Goal: Transaction & Acquisition: Purchase product/service

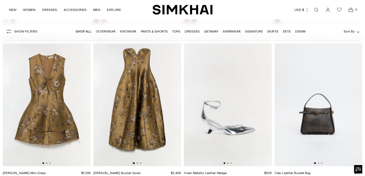
scroll to position [693, 0]
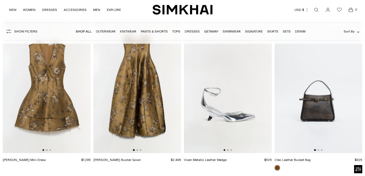
click at [67, 132] on img at bounding box center [47, 87] width 88 height 132
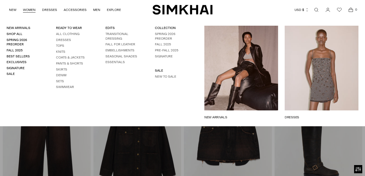
scroll to position [797, 0]
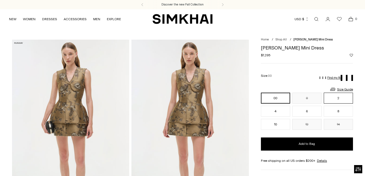
click at [338, 96] on button "2" at bounding box center [337, 98] width 29 height 11
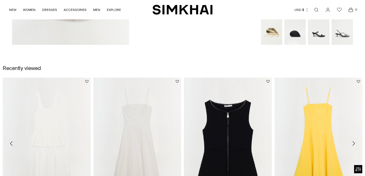
scroll to position [761, 0]
